Goal: Navigation & Orientation: Find specific page/section

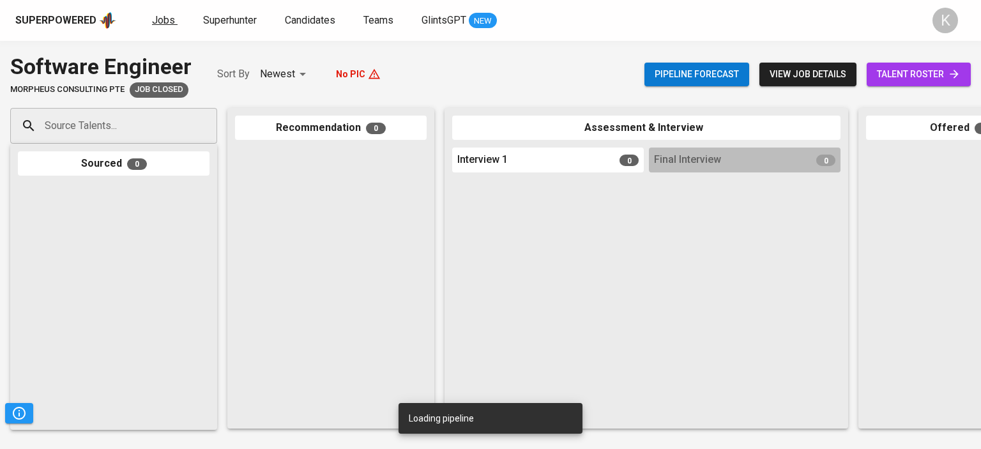
click at [158, 19] on span "Jobs" at bounding box center [163, 20] width 23 height 12
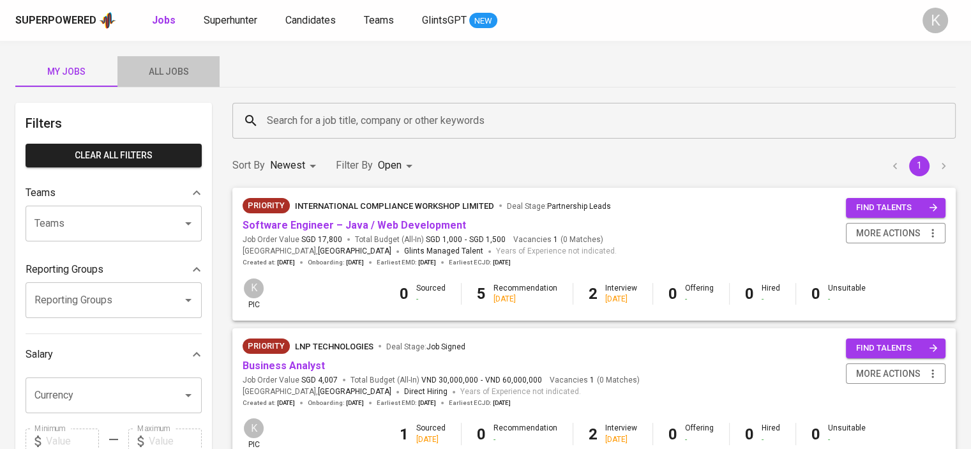
click at [159, 69] on span "All Jobs" at bounding box center [168, 72] width 87 height 16
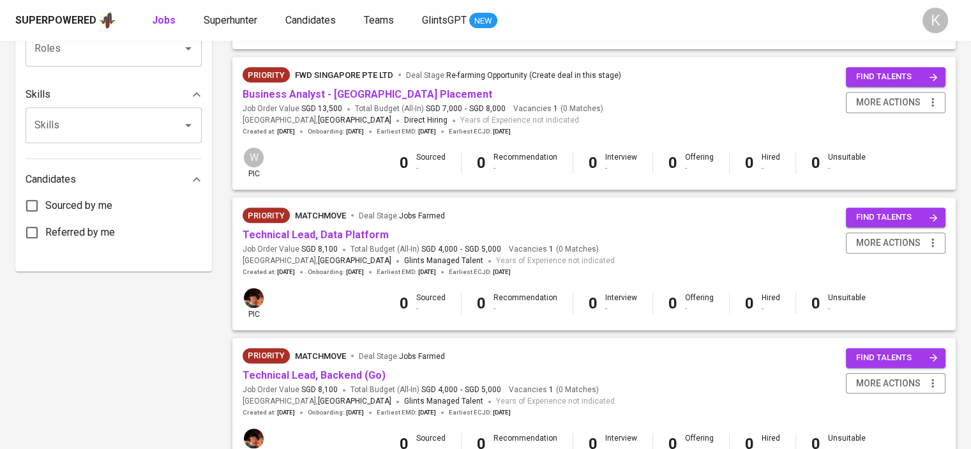
scroll to position [575, 0]
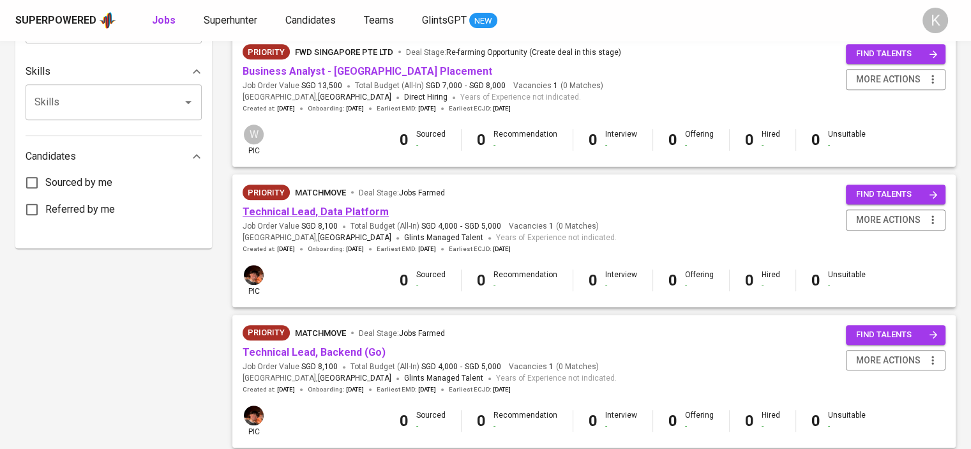
click at [352, 213] on link "Technical Lead, Data Platform" at bounding box center [316, 212] width 146 height 12
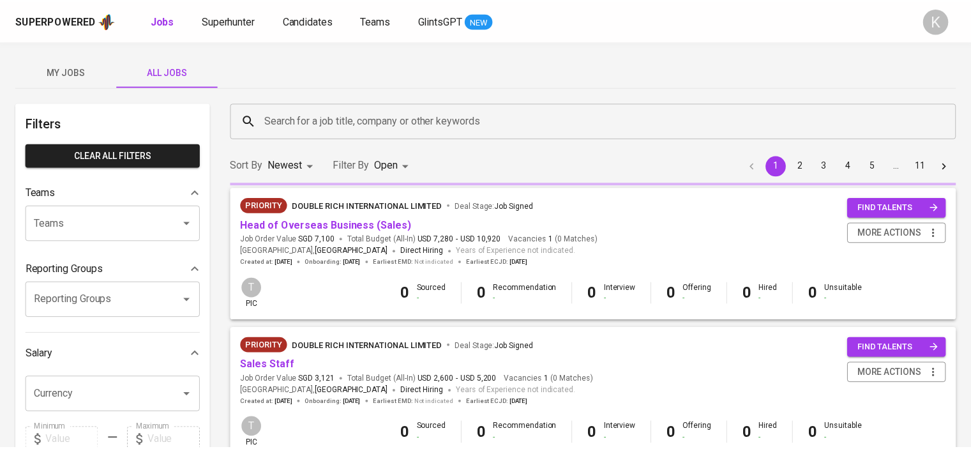
scroll to position [575, 0]
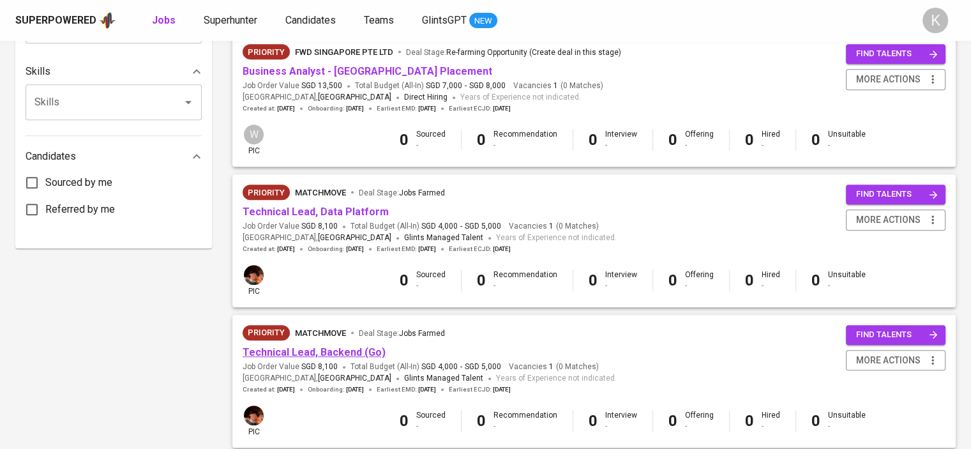
click at [296, 351] on link "Technical Lead, Backend (Go)" at bounding box center [314, 352] width 143 height 12
